Goal: Connect with others: Participate in discussion

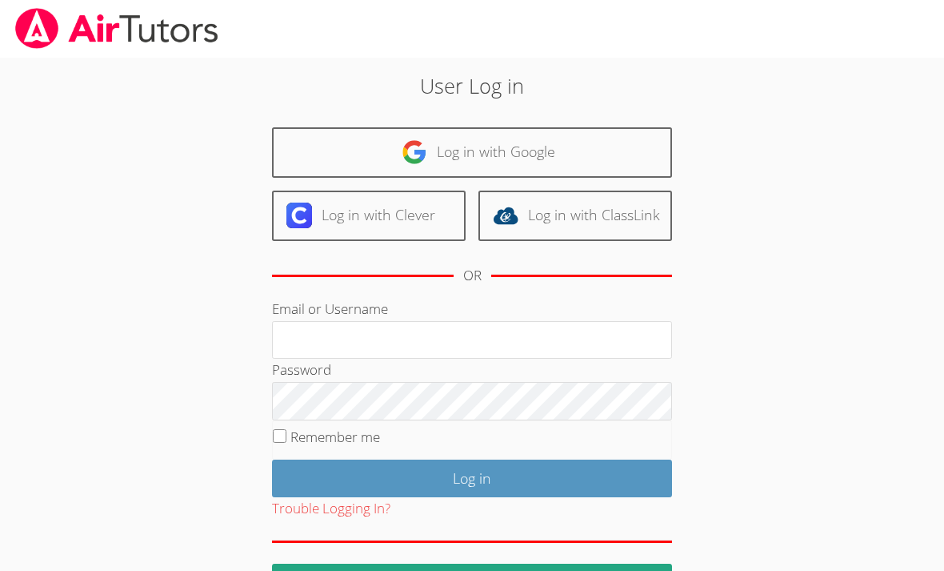
scroll to position [198, 0]
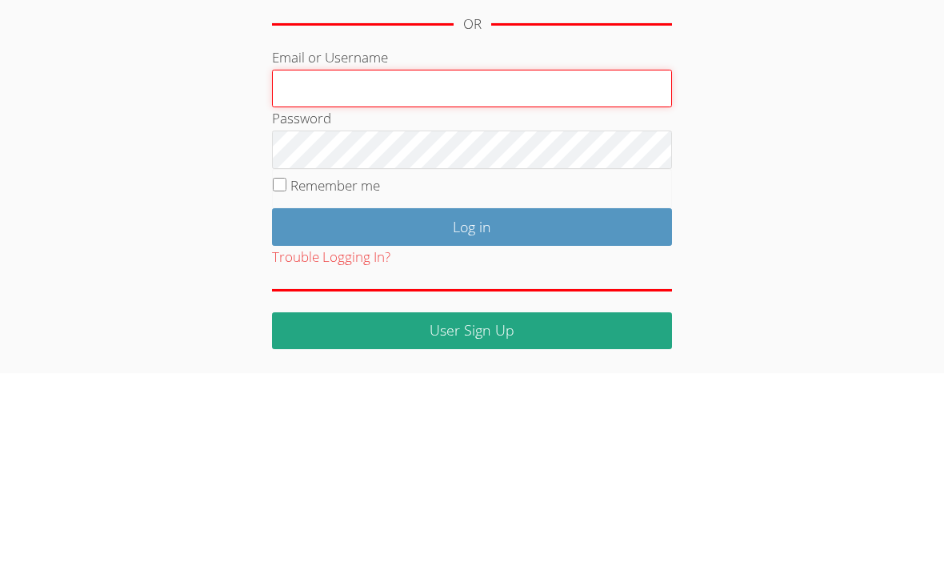
type input "mbilonozhko@bhusd.com"
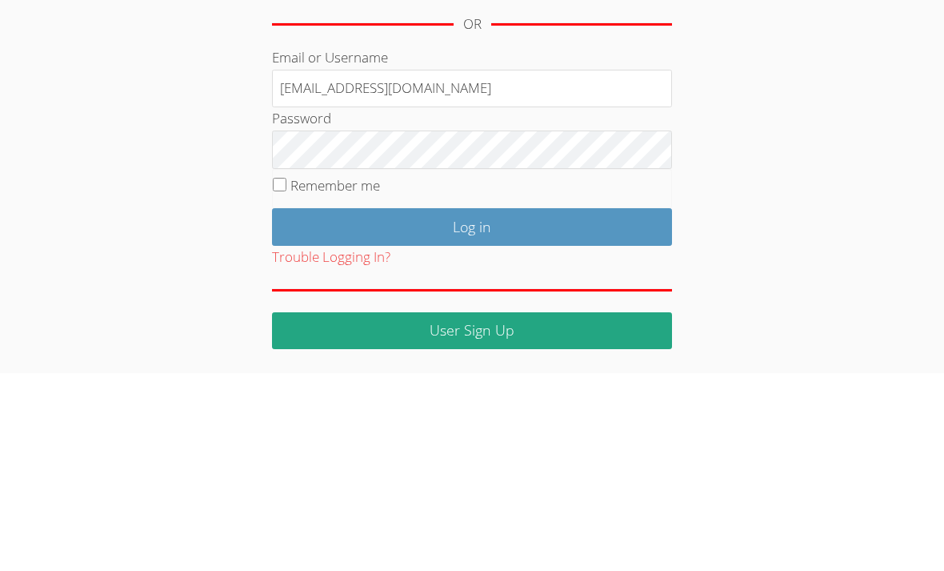
click at [472, 406] on input "Log in" at bounding box center [472, 425] width 400 height 38
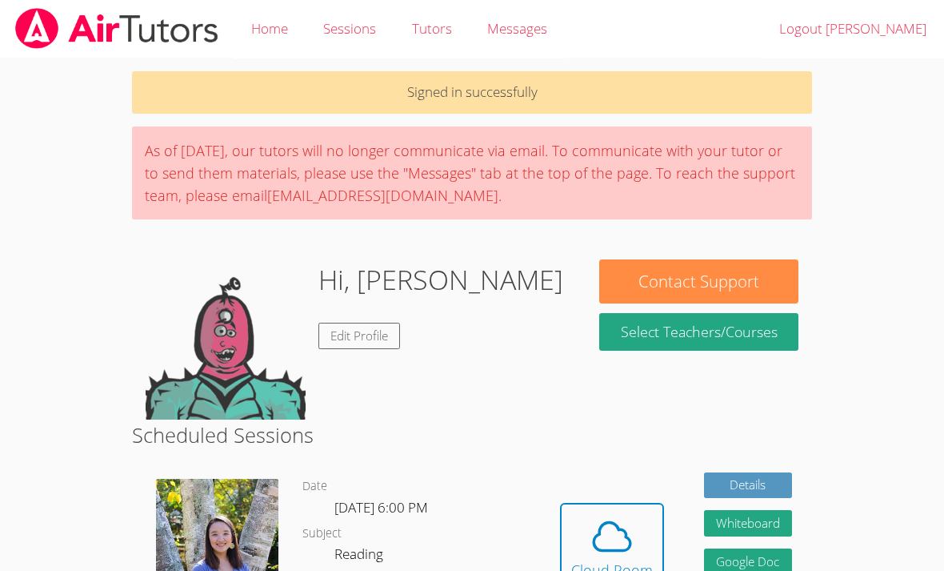
click at [615, 475] on div "Hidden Cloud Room Details Whiteboard Hidden Google Doc Cancel" at bounding box center [676, 560] width 272 height 194
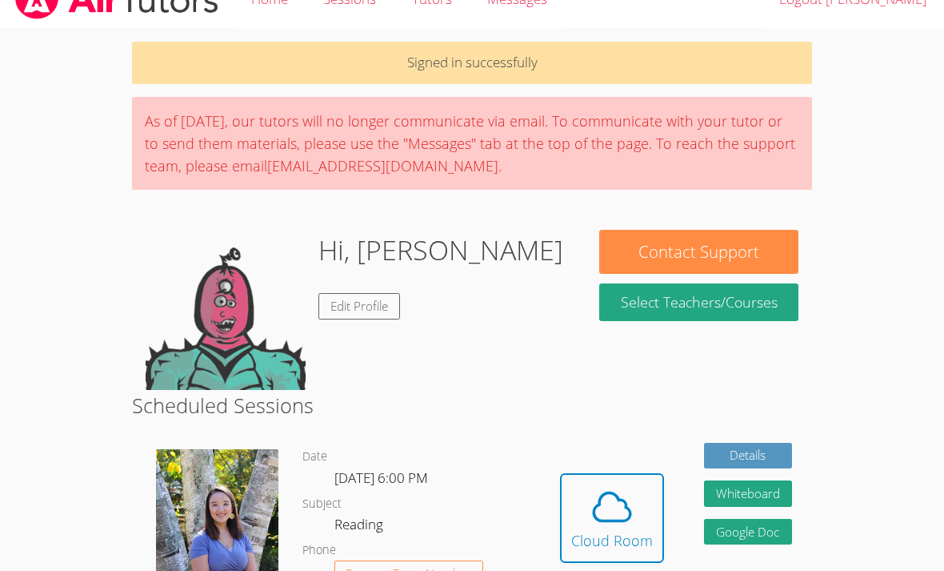
scroll to position [30, 0]
click at [615, 506] on icon at bounding box center [612, 506] width 45 height 45
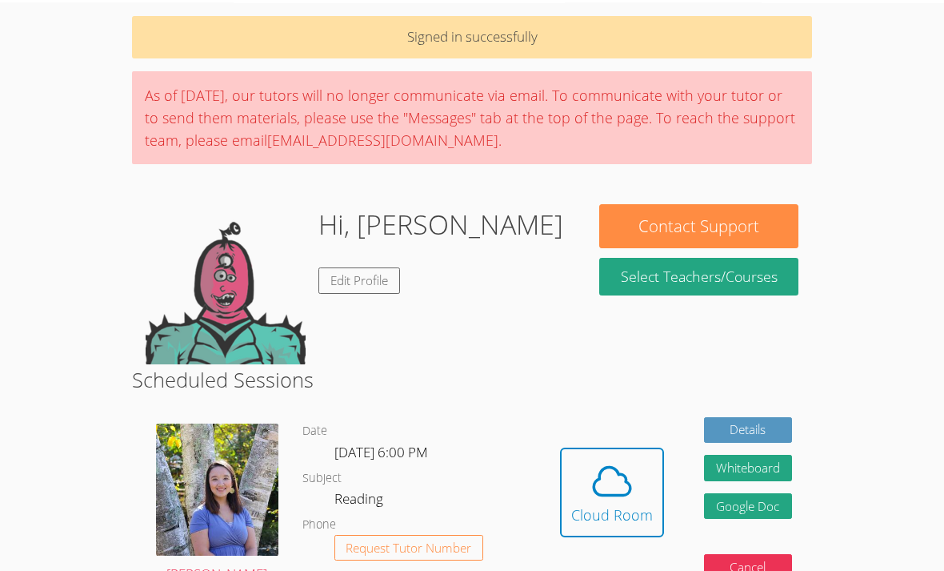
click at [639, 488] on span at bounding box center [612, 481] width 82 height 45
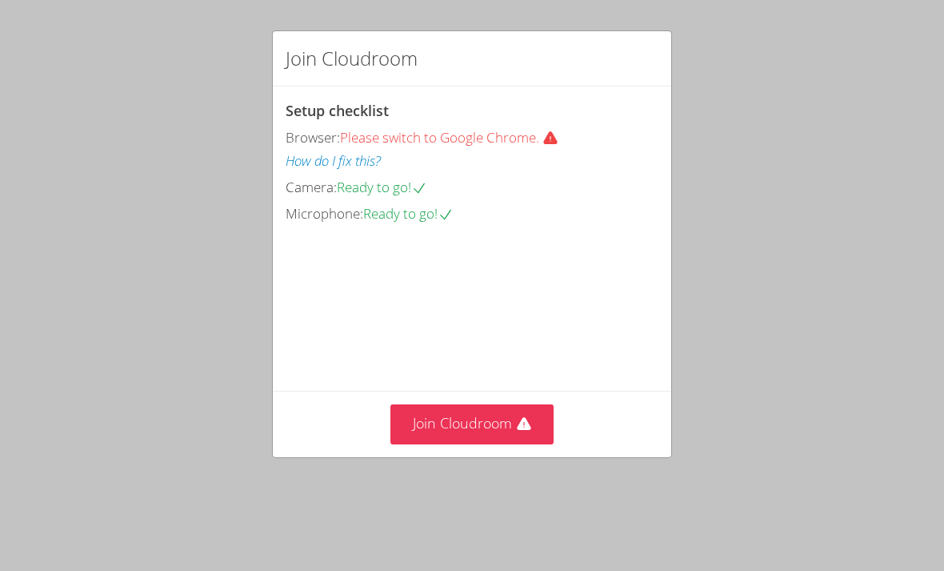
click at [509, 358] on video at bounding box center [406, 298] width 240 height 120
click at [503, 443] on button "Join Cloudroom" at bounding box center [473, 423] width 164 height 39
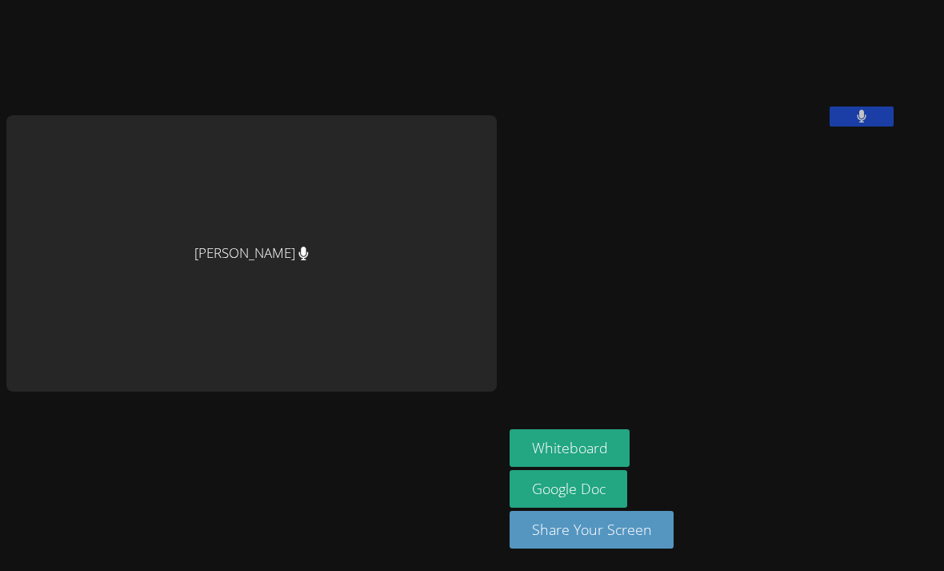
click at [571, 467] on button "Whiteboard" at bounding box center [570, 448] width 121 height 38
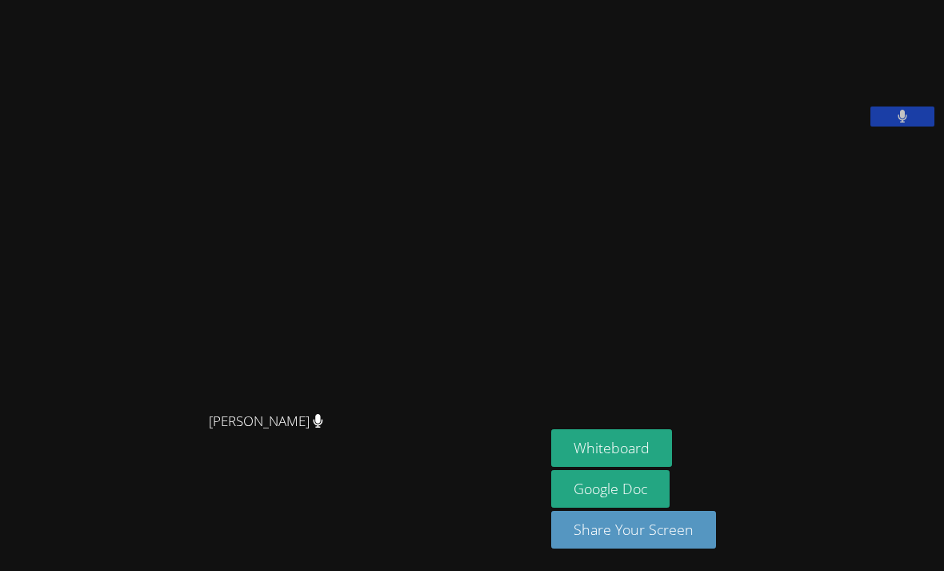
click at [689, 267] on aside "Marko Bilonozhko Whiteboard Google Doc Share Your Screen" at bounding box center [744, 285] width 399 height 571
click at [656, 126] on video at bounding box center [671, 66] width 240 height 120
click at [655, 126] on video at bounding box center [671, 66] width 240 height 120
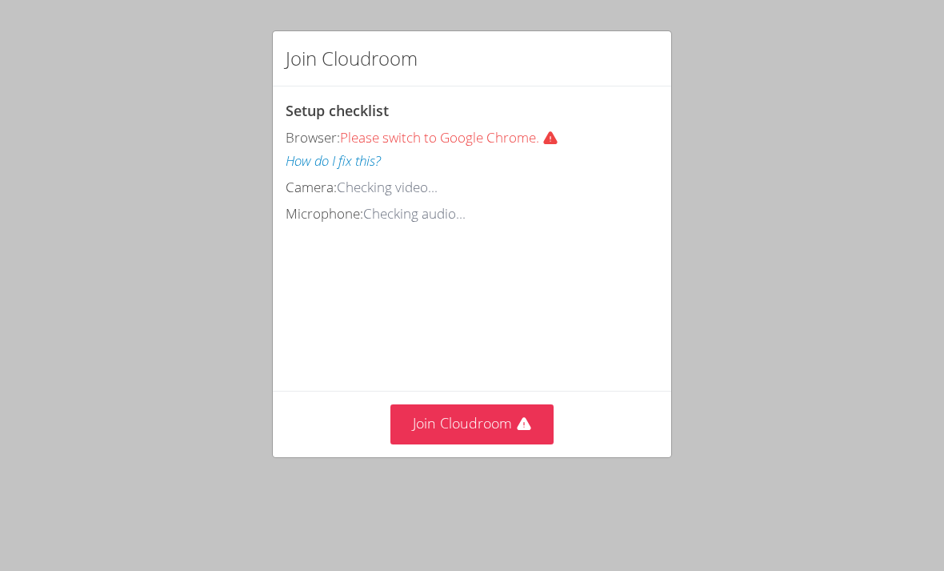
click at [528, 436] on button "Join Cloudroom" at bounding box center [473, 423] width 164 height 39
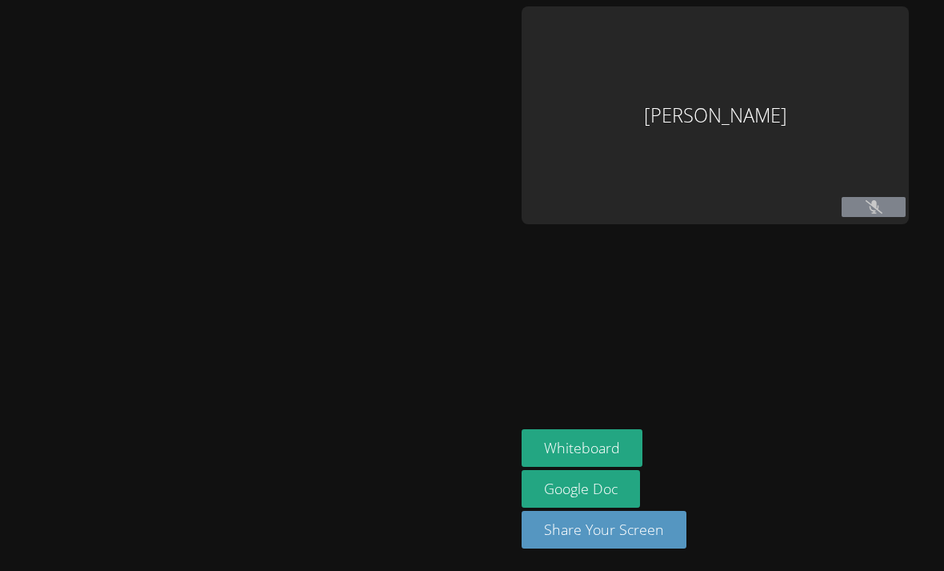
click at [531, 433] on aside "[PERSON_NAME] Whiteboard Google Doc Share Your Screen" at bounding box center [715, 285] width 400 height 571
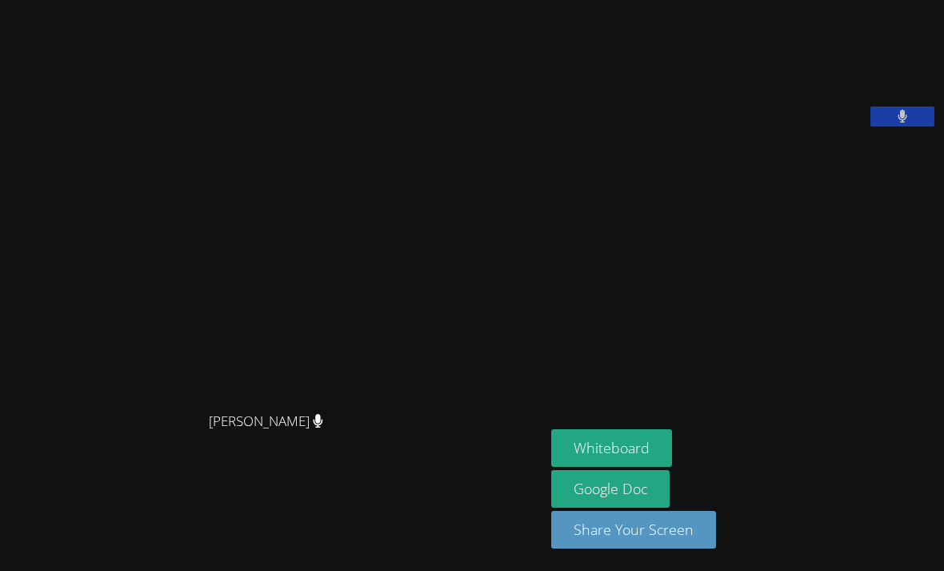
click at [554, 467] on button "Whiteboard" at bounding box center [611, 448] width 121 height 38
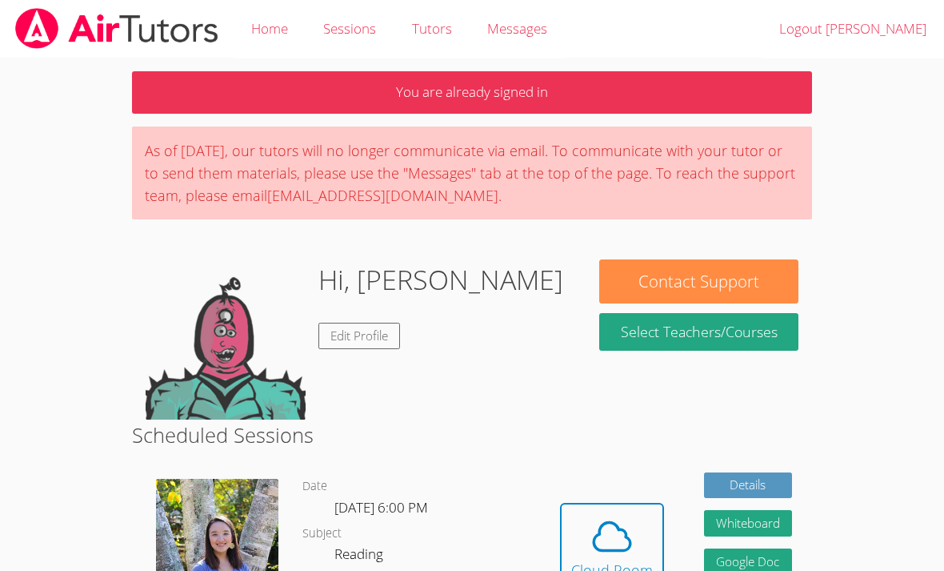
click at [633, 522] on icon at bounding box center [612, 536] width 45 height 45
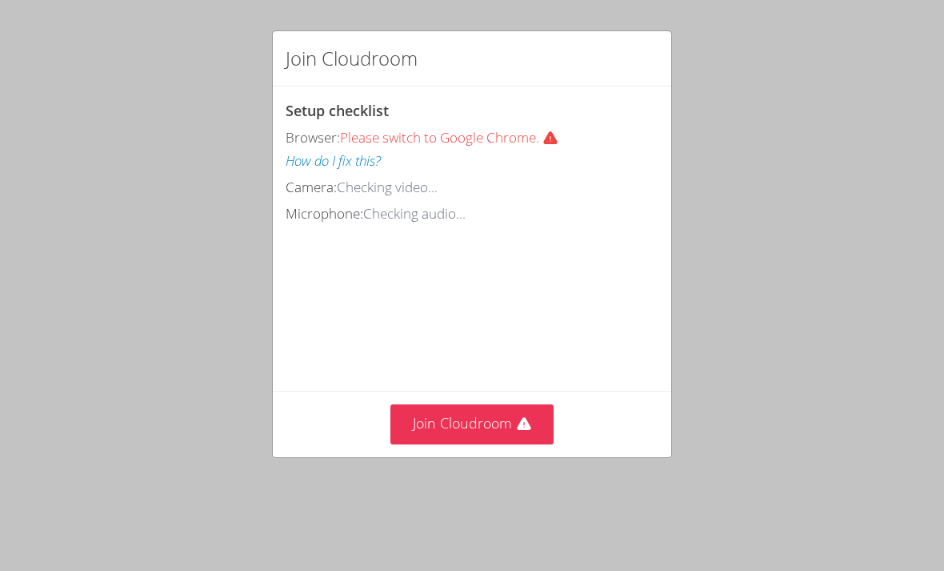
click at [453, 419] on button "Join Cloudroom" at bounding box center [473, 423] width 164 height 39
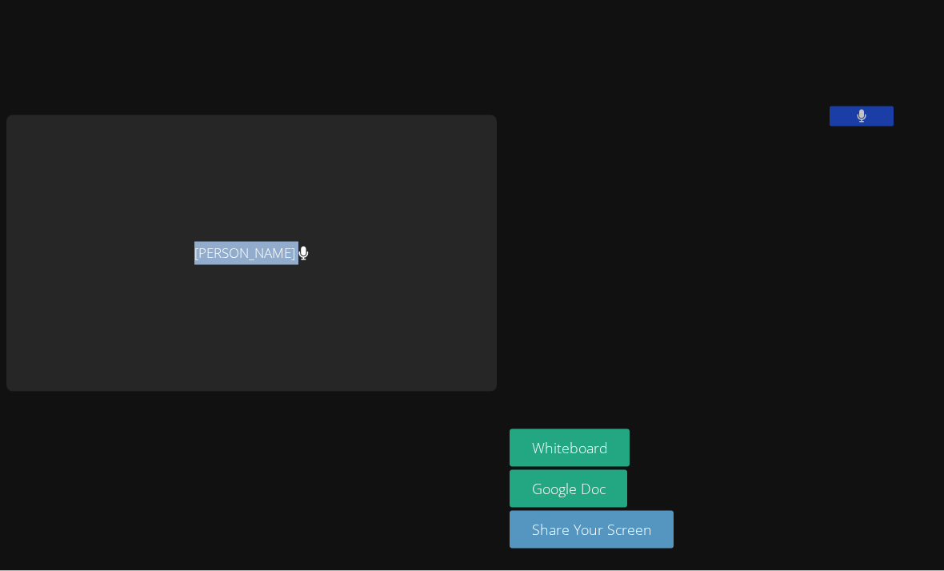
scroll to position [51, 0]
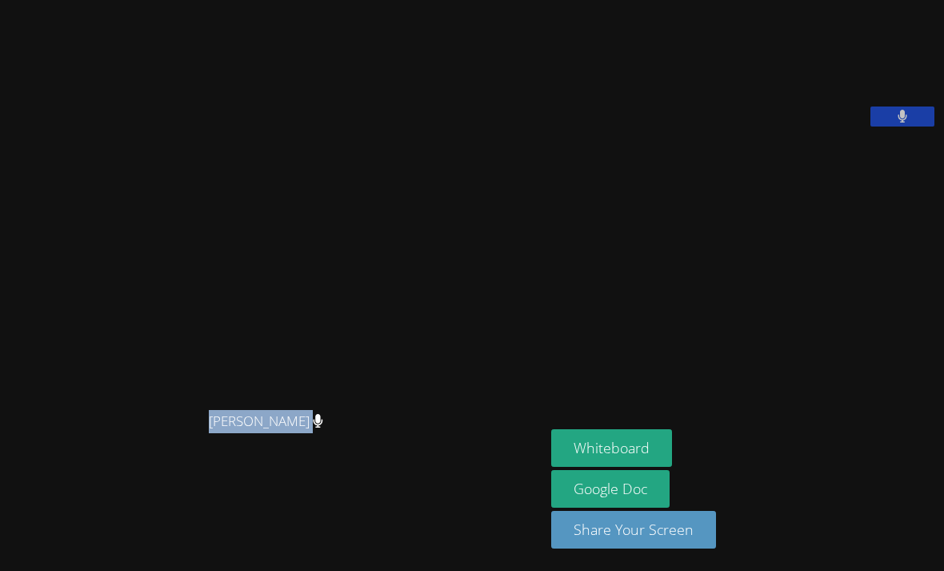
click at [826, 374] on aside "[PERSON_NAME] Whiteboard Google Doc Share Your Screen" at bounding box center [744, 285] width 399 height 571
